Goal: Task Accomplishment & Management: Manage account settings

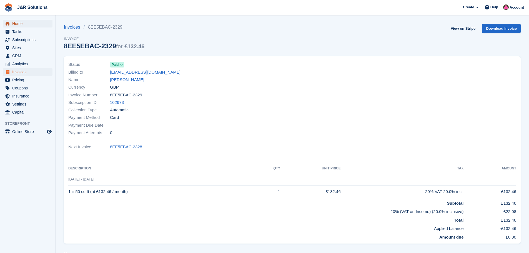
click at [17, 20] on span "Home" at bounding box center [28, 24] width 33 height 8
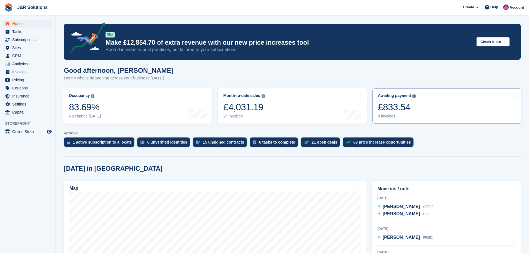
click at [386, 115] on div "8 invoices" at bounding box center [397, 116] width 38 height 5
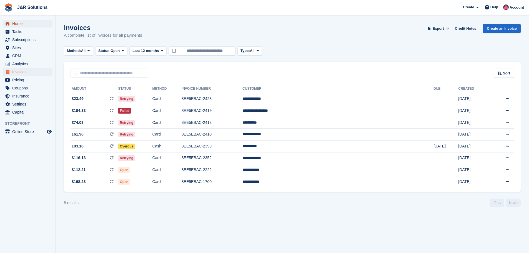
click at [22, 21] on span "Home" at bounding box center [28, 24] width 33 height 8
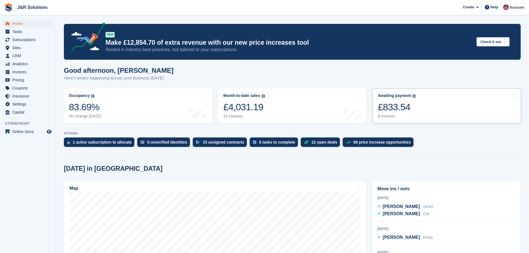
click at [380, 115] on div "8 invoices" at bounding box center [397, 116] width 38 height 5
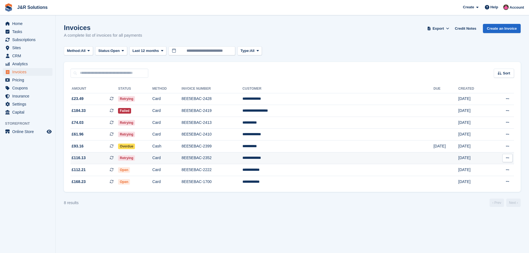
click at [238, 157] on td "8EE5EBAC-2352" at bounding box center [212, 158] width 61 height 12
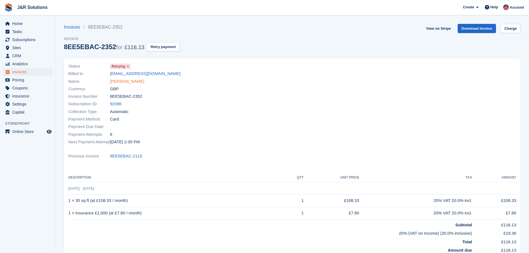
click at [124, 82] on link "[PERSON_NAME]" at bounding box center [127, 81] width 34 height 6
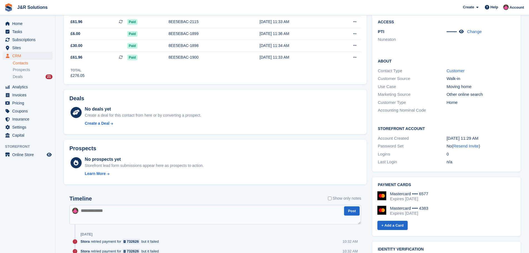
scroll to position [139, 0]
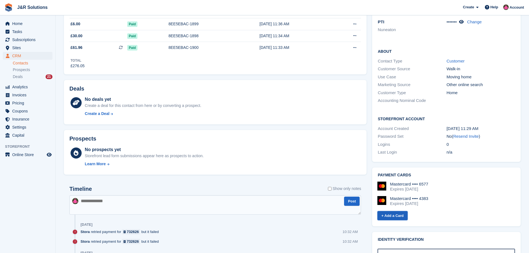
click at [394, 211] on link "+ Add a Card" at bounding box center [393, 215] width 30 height 9
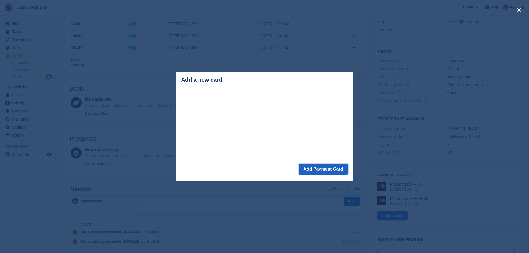
click at [323, 170] on button "Add Payment Card" at bounding box center [323, 169] width 49 height 11
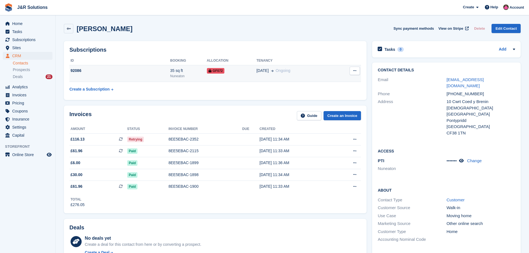
click at [352, 68] on button at bounding box center [355, 71] width 10 height 8
click at [313, 69] on div "23 Jun Ongoing" at bounding box center [295, 71] width 78 height 6
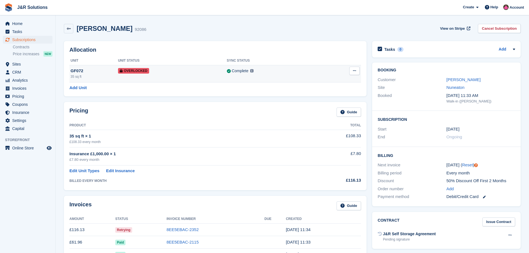
click at [359, 75] on div at bounding box center [354, 71] width 10 height 8
click at [355, 69] on button at bounding box center [354, 71] width 10 height 8
click at [342, 81] on p "Remove Overlock" at bounding box center [333, 81] width 48 height 7
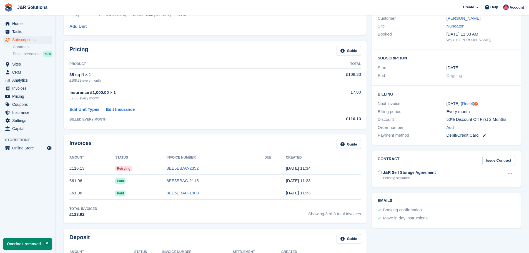
scroll to position [83, 0]
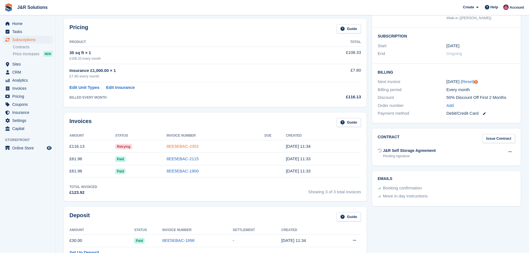
click at [189, 146] on link "8EE5EBAC-2352" at bounding box center [183, 146] width 32 height 5
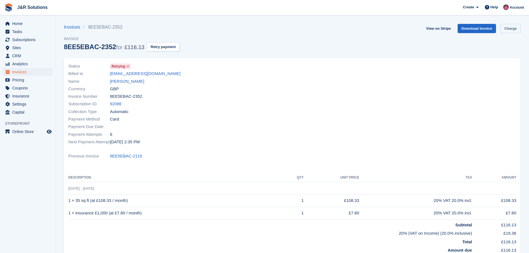
click at [515, 26] on link "Charge" at bounding box center [511, 28] width 20 height 9
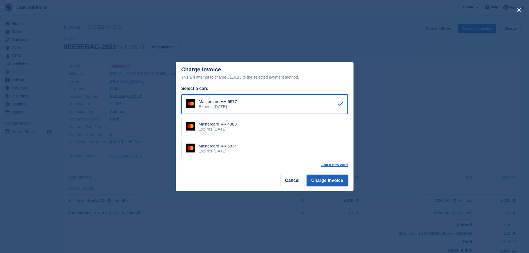
click at [330, 182] on button "Charge Invoice" at bounding box center [327, 180] width 41 height 11
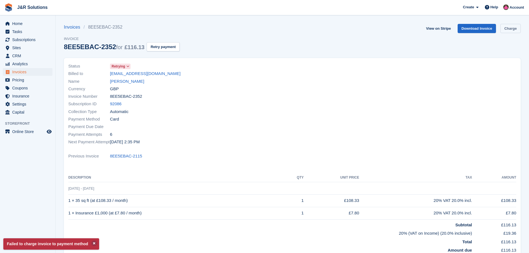
click at [511, 26] on link "Charge" at bounding box center [511, 28] width 20 height 9
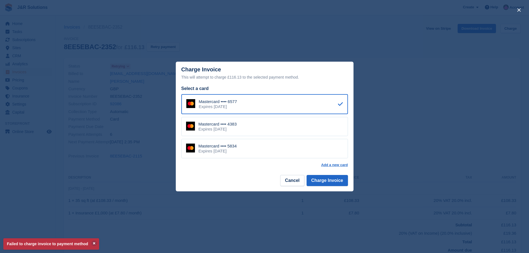
click at [271, 153] on div "Mastercard •••• 5834 Expires July 2030" at bounding box center [264, 148] width 167 height 19
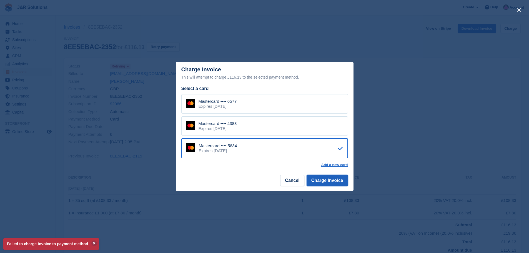
click at [327, 179] on button "Charge Invoice" at bounding box center [327, 180] width 41 height 11
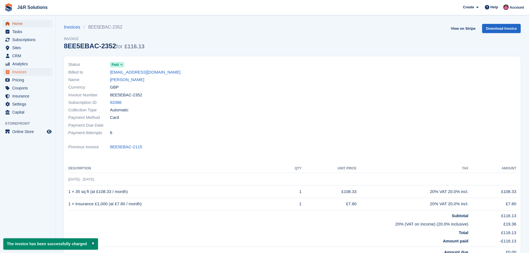
click at [20, 24] on span "Home" at bounding box center [28, 24] width 33 height 8
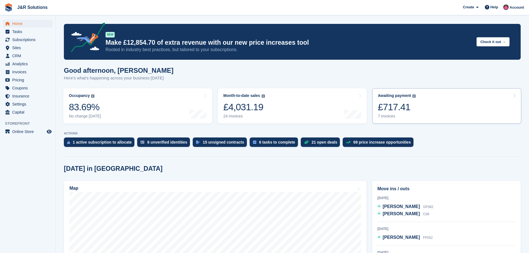
click at [390, 116] on div "7 invoices" at bounding box center [397, 116] width 38 height 5
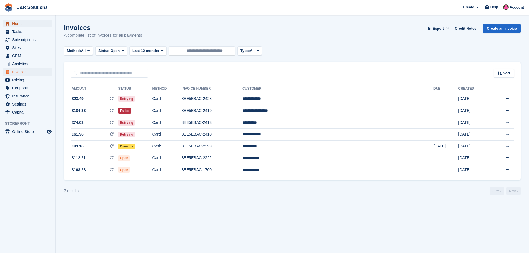
click at [20, 23] on span "Home" at bounding box center [28, 24] width 33 height 8
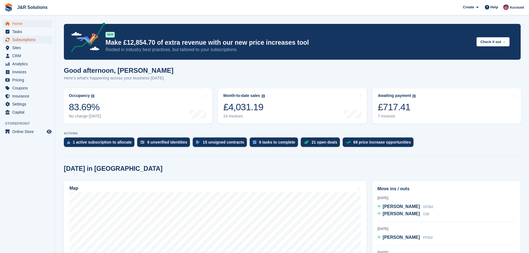
click at [36, 37] on span "Subscriptions" at bounding box center [28, 40] width 33 height 8
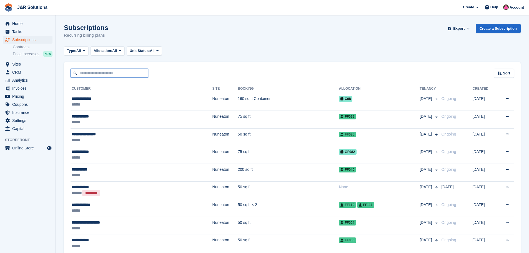
click at [121, 72] on input "text" at bounding box center [110, 73] width 78 height 9
type input "****"
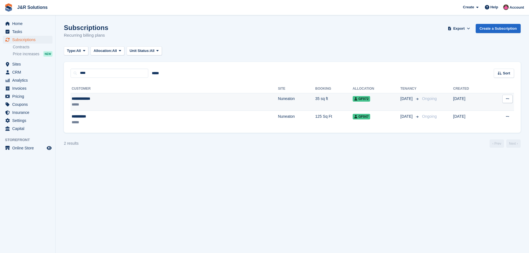
click at [145, 104] on div "*****" at bounding box center [118, 105] width 93 height 6
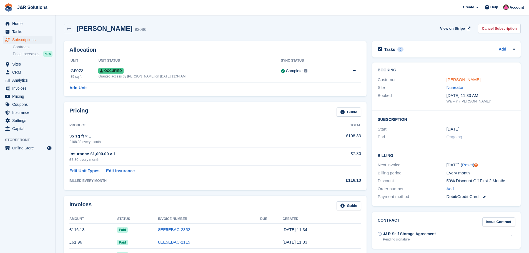
click at [465, 78] on link "[PERSON_NAME]" at bounding box center [464, 79] width 34 height 5
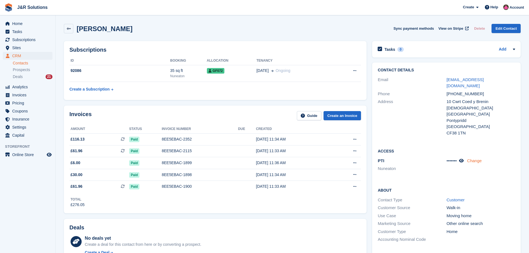
click at [476, 158] on link "Change" at bounding box center [474, 160] width 15 height 5
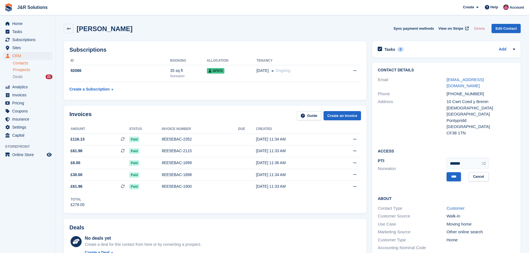
click at [25, 69] on span "Prospects" at bounding box center [21, 69] width 17 height 5
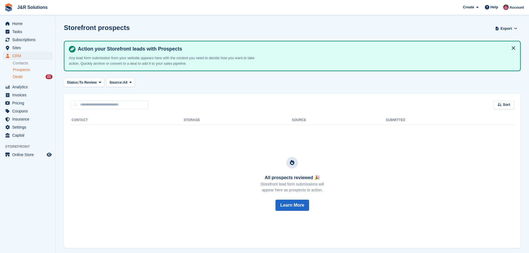
click at [34, 76] on div "Deals 21" at bounding box center [33, 76] width 40 height 5
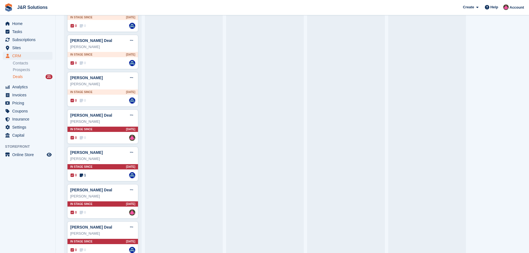
scroll to position [250, 0]
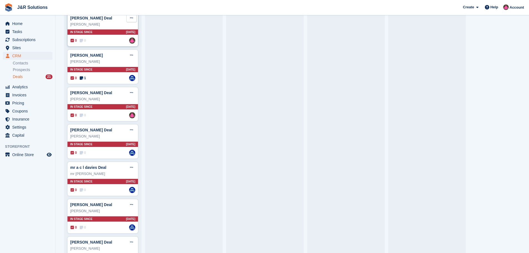
click at [133, 19] on button at bounding box center [131, 18] width 10 height 8
click at [120, 41] on p "Mark as won" at bounding box center [110, 40] width 48 height 7
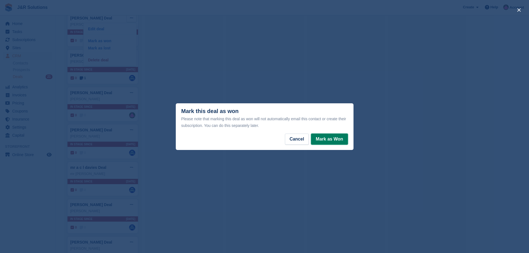
click at [337, 137] on button "Mark as Won" at bounding box center [329, 139] width 37 height 11
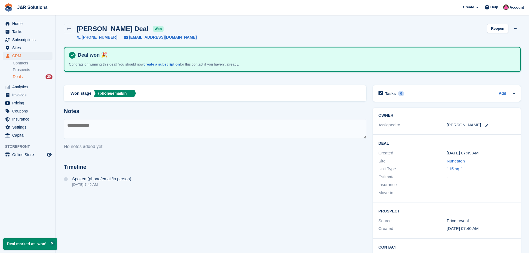
click at [23, 75] on div "Deals 20" at bounding box center [33, 76] width 40 height 5
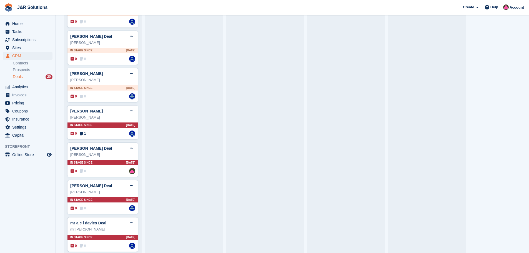
scroll to position [167, 0]
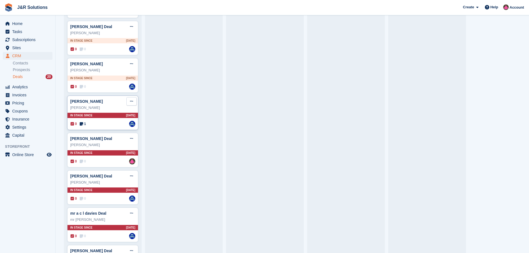
click at [131, 103] on icon at bounding box center [131, 101] width 3 height 4
click at [111, 146] on p "Delete deal" at bounding box center [110, 143] width 48 height 7
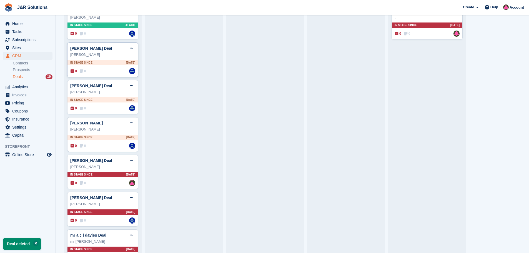
scroll to position [111, 0]
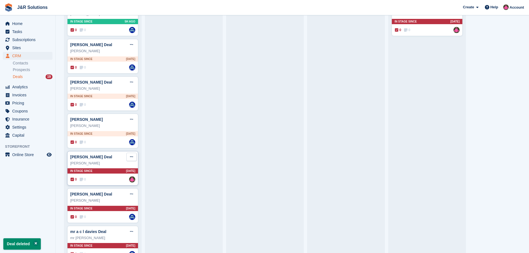
click at [130, 158] on icon at bounding box center [131, 157] width 3 height 4
click at [109, 201] on p "Delete deal" at bounding box center [110, 198] width 48 height 7
click at [129, 158] on button at bounding box center [131, 157] width 10 height 8
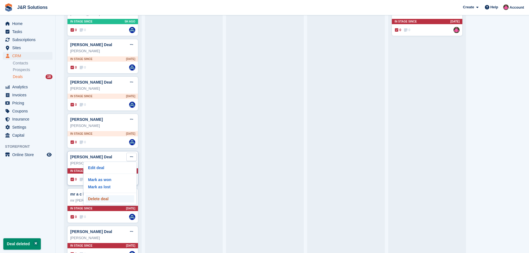
click at [112, 198] on p "Delete deal" at bounding box center [110, 198] width 48 height 7
click at [130, 155] on button at bounding box center [131, 157] width 10 height 8
drag, startPoint x: 108, startPoint y: 200, endPoint x: 284, endPoint y: 21, distance: 251.7
click at [108, 200] on p "Delete deal" at bounding box center [110, 198] width 48 height 7
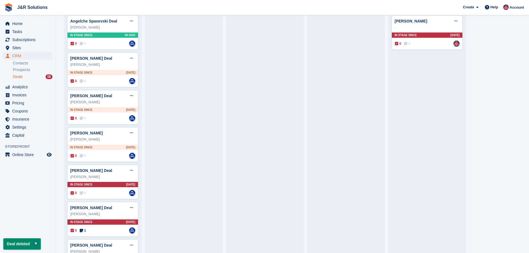
scroll to position [139, 0]
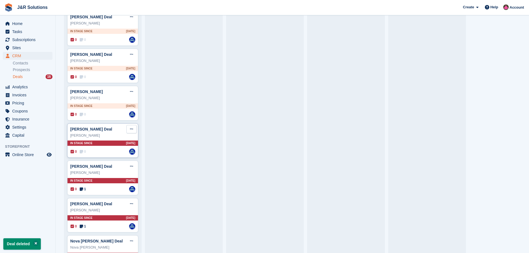
click at [133, 128] on button at bounding box center [131, 129] width 10 height 8
click at [110, 171] on p "Delete deal" at bounding box center [110, 171] width 48 height 7
click at [131, 129] on icon at bounding box center [131, 129] width 3 height 4
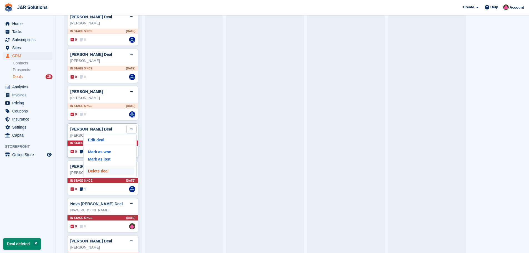
click at [103, 173] on p "Delete deal" at bounding box center [110, 171] width 48 height 7
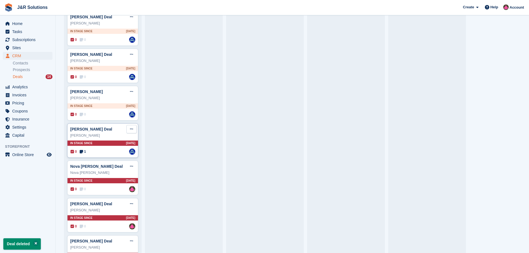
click at [132, 128] on button at bounding box center [131, 129] width 10 height 8
click at [108, 172] on p "Delete deal" at bounding box center [110, 171] width 48 height 7
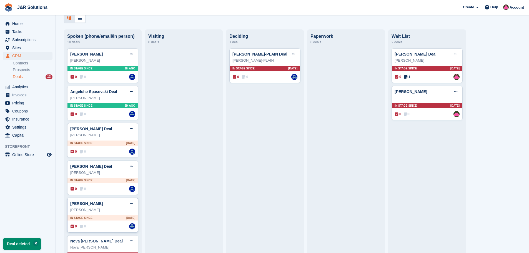
scroll to position [111, 0]
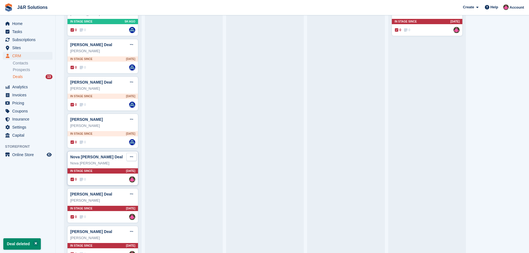
click at [130, 155] on button at bounding box center [131, 157] width 10 height 8
click at [107, 200] on p "Delete deal" at bounding box center [110, 198] width 48 height 7
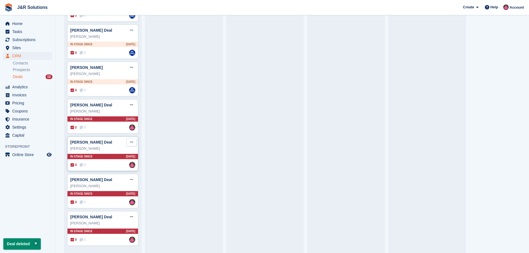
scroll to position [164, 0]
click at [132, 104] on icon at bounding box center [131, 105] width 3 height 4
click at [103, 147] on p "Delete deal" at bounding box center [110, 146] width 48 height 7
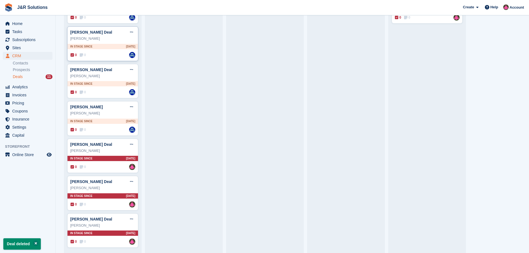
scroll to position [127, 0]
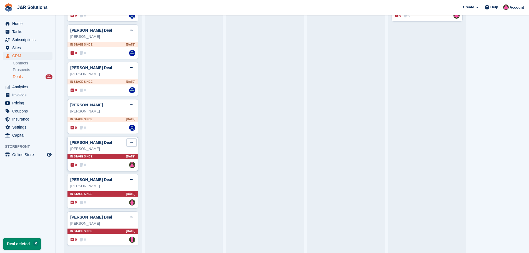
click at [133, 141] on button at bounding box center [131, 142] width 10 height 8
click at [116, 182] on p "Delete deal" at bounding box center [110, 184] width 48 height 7
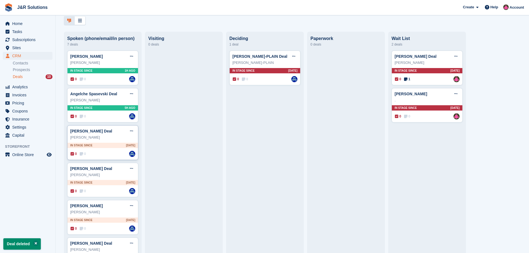
scroll to position [90, 0]
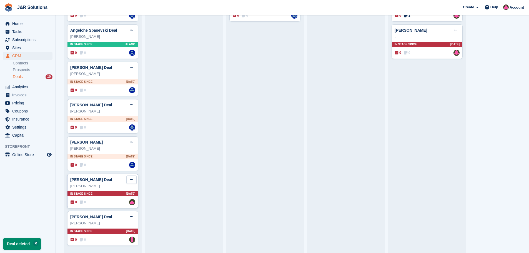
click at [131, 179] on icon at bounding box center [131, 180] width 3 height 4
drag, startPoint x: 106, startPoint y: 223, endPoint x: 291, endPoint y: 14, distance: 278.6
click at [106, 223] on p "Delete deal" at bounding box center [110, 221] width 48 height 7
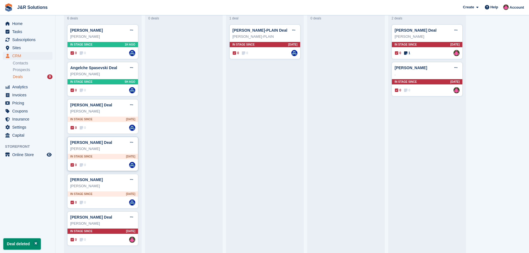
scroll to position [52, 0]
click at [131, 219] on icon at bounding box center [131, 217] width 3 height 4
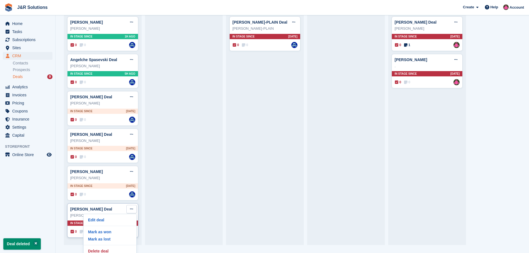
scroll to position [12, 0]
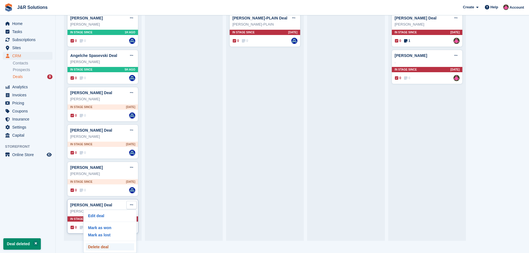
click at [117, 245] on p "Delete deal" at bounding box center [110, 246] width 48 height 7
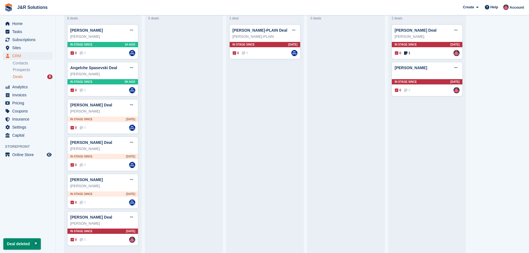
scroll to position [0, 0]
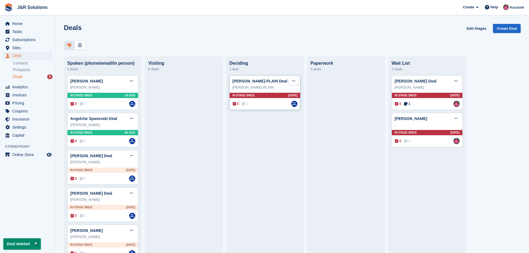
click at [295, 81] on button at bounding box center [294, 81] width 10 height 8
click at [276, 124] on p "Delete deal" at bounding box center [272, 122] width 48 height 7
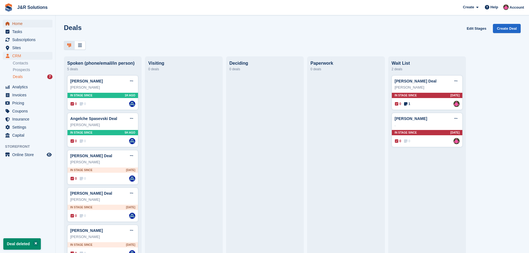
click at [21, 23] on span "Home" at bounding box center [28, 24] width 33 height 8
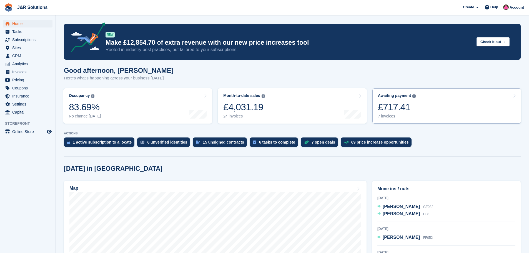
click at [389, 117] on div "7 invoices" at bounding box center [397, 116] width 38 height 5
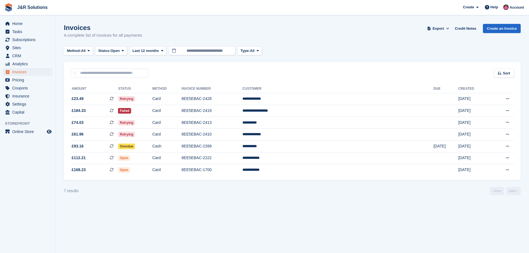
click at [355, 43] on div "Invoices A complete list of invoices for all payments Export Export Invoices Ex…" at bounding box center [292, 34] width 457 height 21
click at [325, 159] on td "**********" at bounding box center [338, 158] width 191 height 12
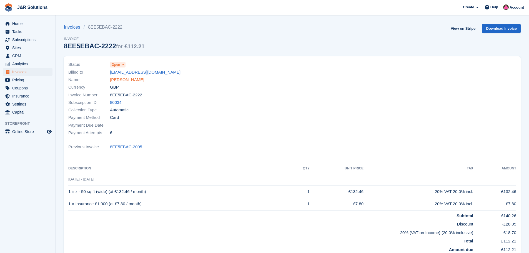
click at [117, 80] on link "[PERSON_NAME]" at bounding box center [127, 80] width 34 height 6
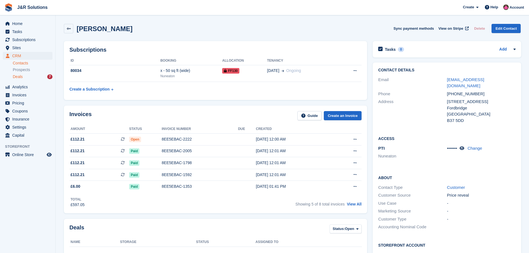
click at [19, 75] on span "Deals" at bounding box center [18, 76] width 10 height 5
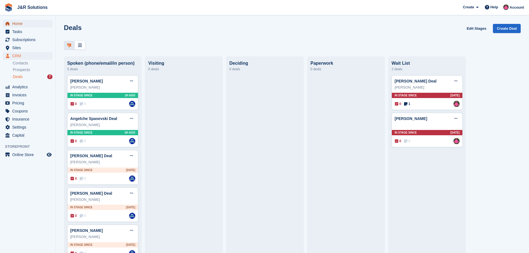
click at [17, 25] on span "Home" at bounding box center [28, 24] width 33 height 8
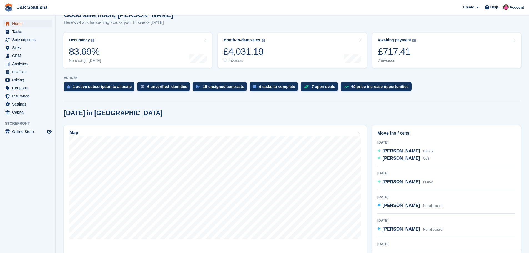
click at [23, 23] on span "Home" at bounding box center [28, 24] width 33 height 8
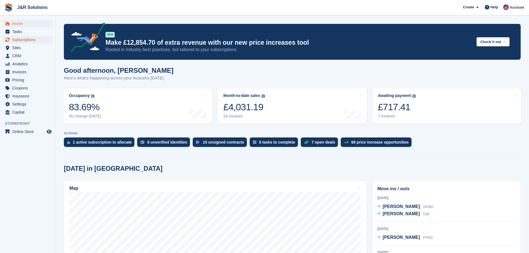
click at [22, 38] on span "Subscriptions" at bounding box center [28, 40] width 33 height 8
